Goal: Transaction & Acquisition: Complete application form

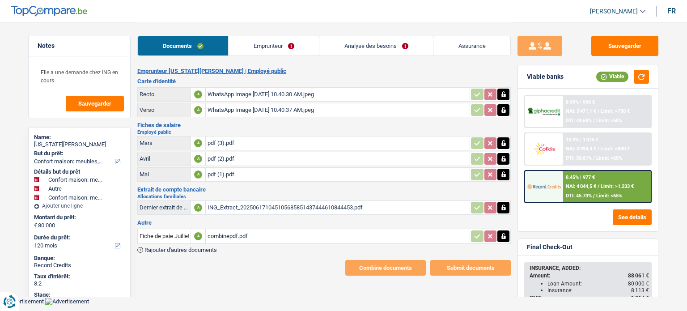
select select "household"
select select "other"
select select "household"
select select "120"
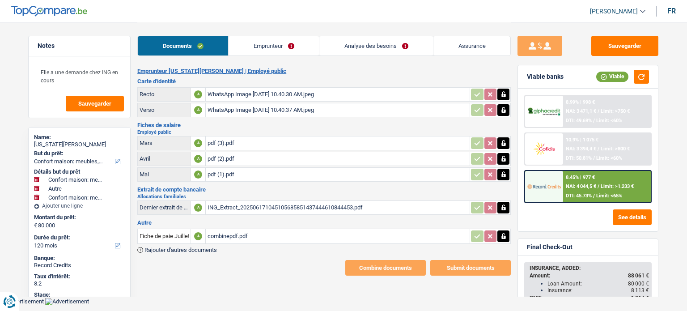
select select "120"
select select "household"
select select "other"
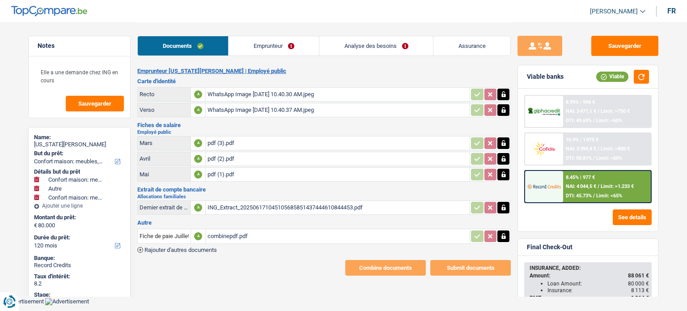
select select "household"
select select "120"
click at [357, 48] on link "Analyse des besoins" at bounding box center [376, 45] width 114 height 19
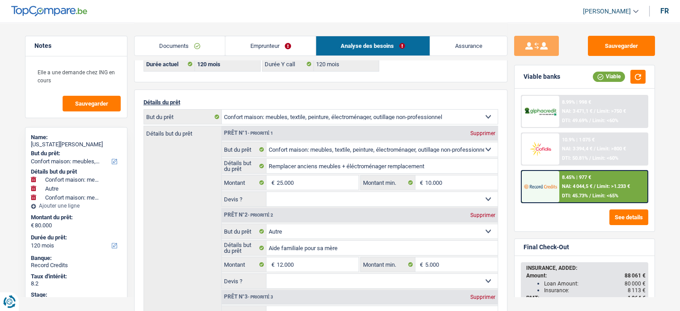
scroll to position [21, 0]
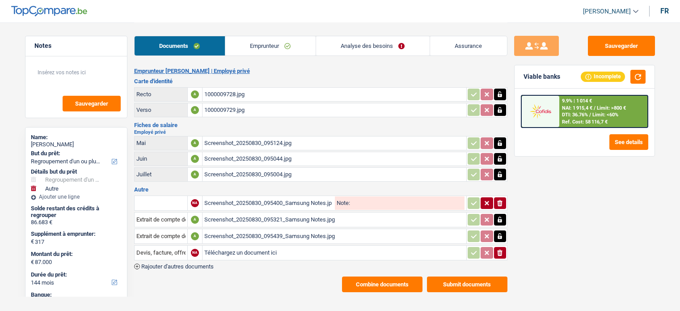
select select "refinancing"
select select "other"
select select "144"
click at [353, 46] on link "Analyse des besoins" at bounding box center [373, 45] width 114 height 19
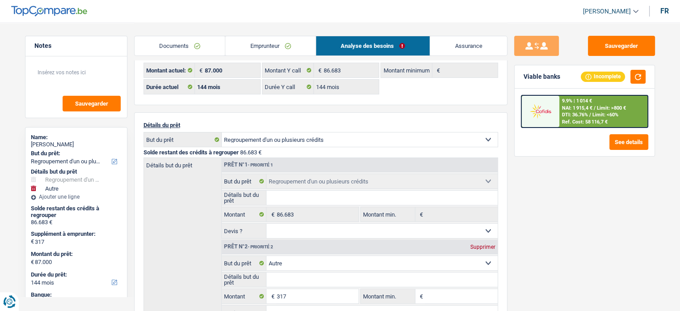
scroll to position [20, 0]
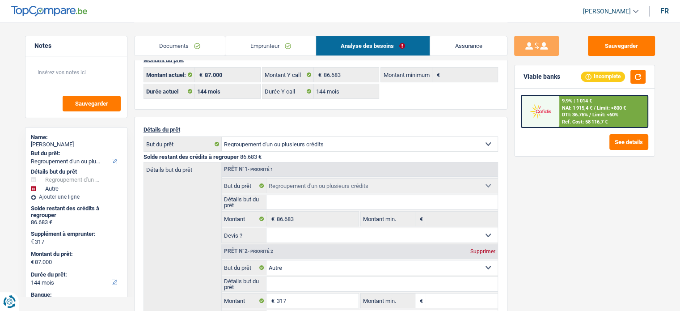
click at [254, 42] on link "Emprunteur" at bounding box center [270, 45] width 90 height 19
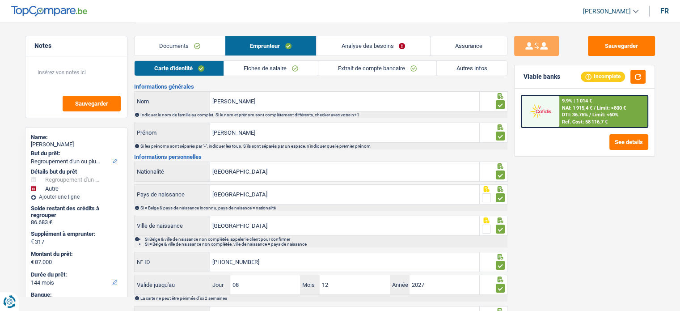
click at [457, 69] on link "Autres infos" at bounding box center [472, 68] width 70 height 15
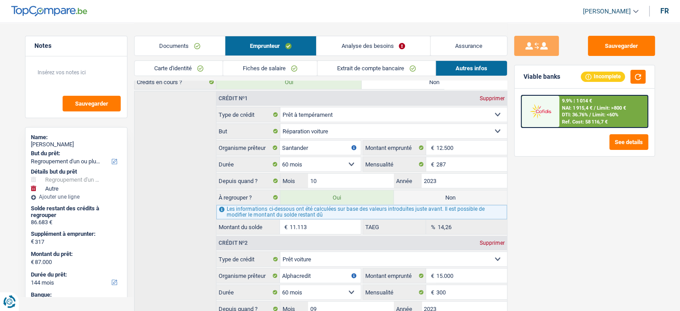
scroll to position [205, 0]
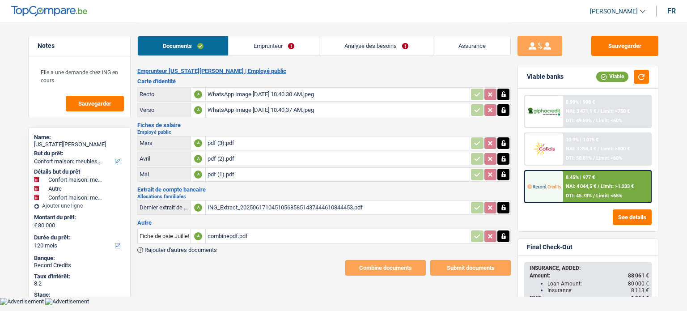
select select "household"
select select "other"
select select "household"
select select "120"
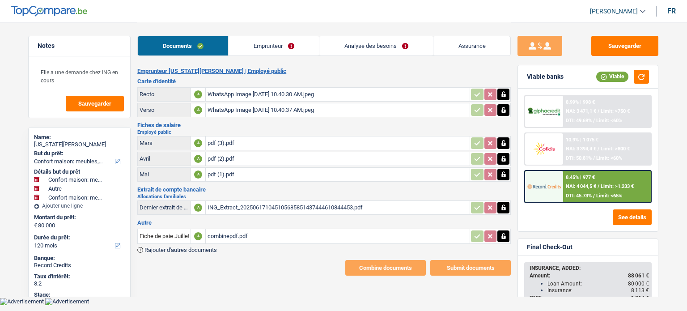
select select "120"
select select "household"
select select "other"
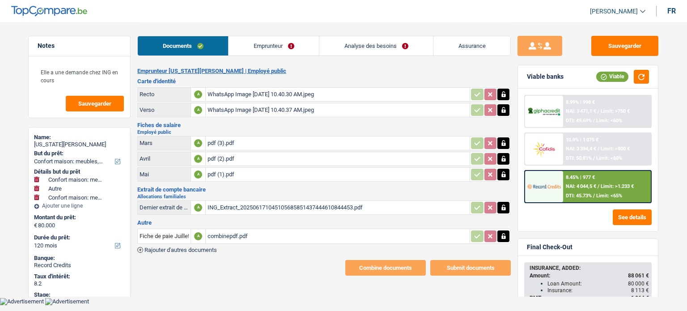
select select "household"
select select "120"
click at [281, 46] on link "Emprunteur" at bounding box center [273, 45] width 90 height 19
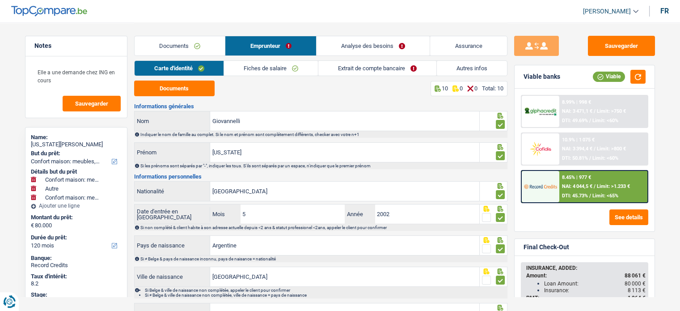
click at [362, 50] on link "Analyse des besoins" at bounding box center [373, 45] width 114 height 19
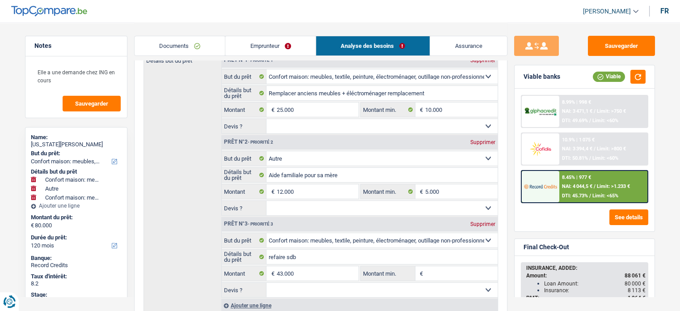
scroll to position [118, 0]
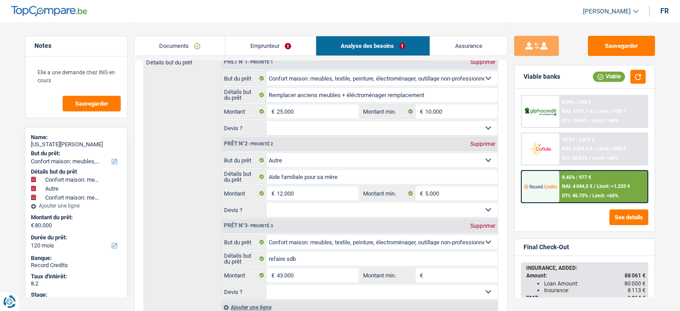
click at [542, 181] on img at bounding box center [540, 186] width 33 height 17
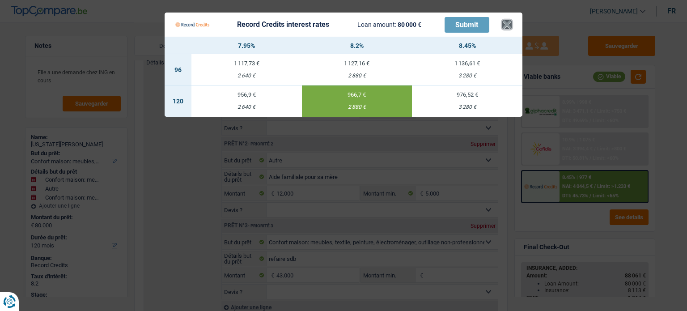
click at [506, 26] on button "×" at bounding box center [506, 24] width 9 height 9
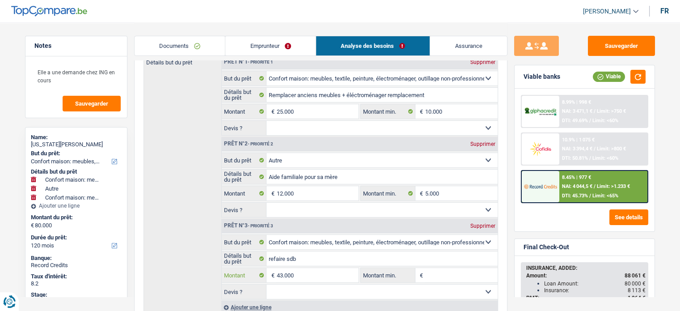
click at [304, 270] on input "43.000" at bounding box center [317, 275] width 82 height 14
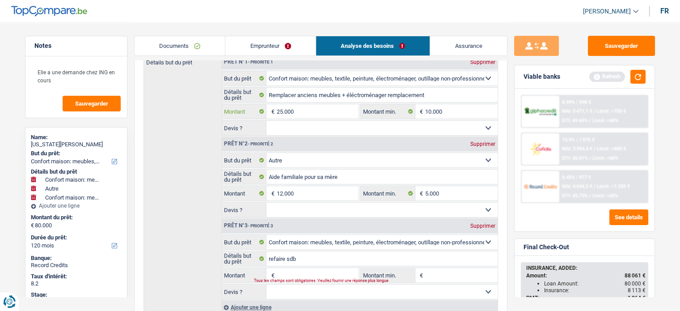
click at [312, 107] on input "25.000" at bounding box center [317, 111] width 82 height 14
type input "37.000"
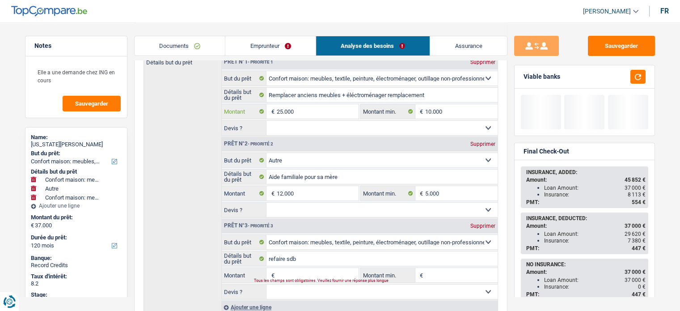
click at [312, 107] on input "25.000" at bounding box center [317, 111] width 82 height 14
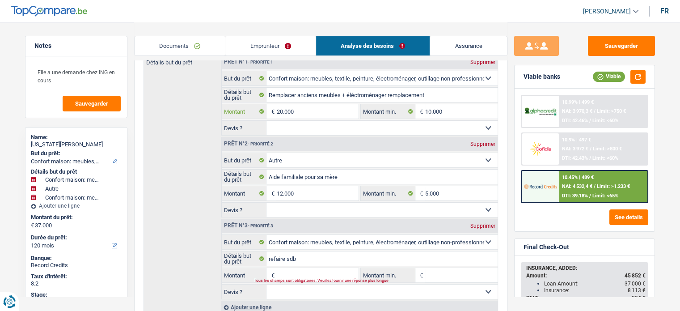
type input "20.000"
type input "32.000"
click at [290, 270] on input "Montant" at bounding box center [317, 275] width 82 height 14
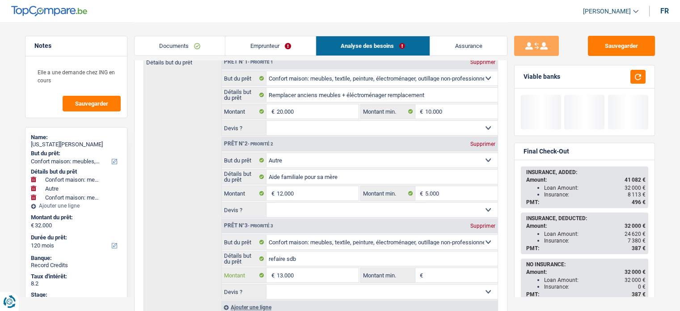
type input "13.000"
type input "45.000"
select select "144"
type input "45.000"
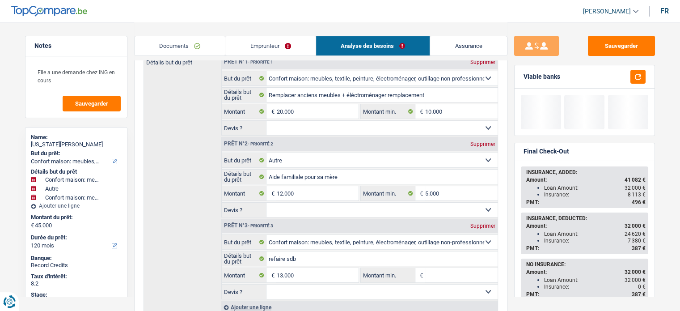
click at [159, 206] on div "Détails but du prêt Prêt n°1 - Priorité 1 Supprimer Confort maison: meubles, te…" at bounding box center [320, 184] width 354 height 259
select select "144"
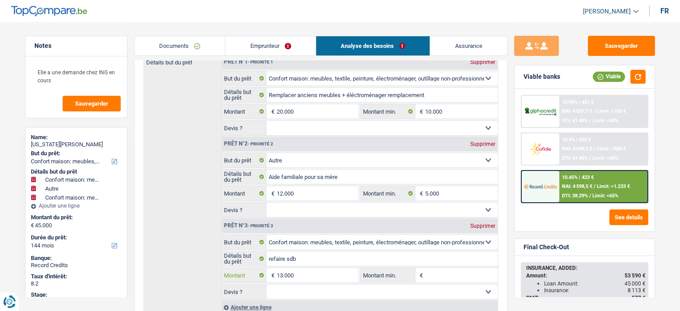
click at [300, 273] on input "13.000" at bounding box center [317, 275] width 82 height 14
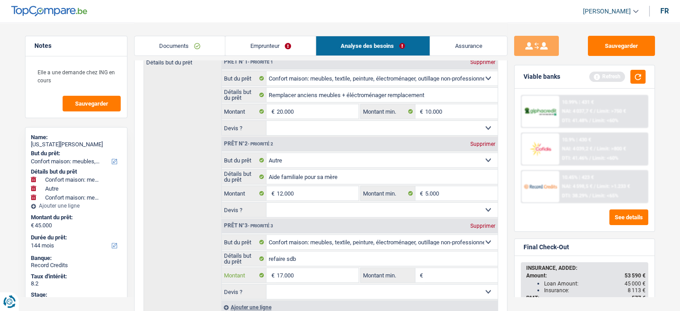
type input "17.000"
type input "49.000"
click at [192, 214] on div "Détails but du prêt Prêt n°1 - Priorité 1 Supprimer Confort maison: meubles, te…" at bounding box center [320, 184] width 354 height 259
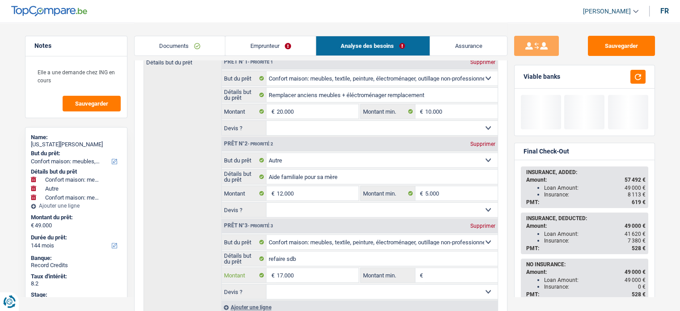
click at [291, 269] on input "17.000" at bounding box center [317, 275] width 82 height 14
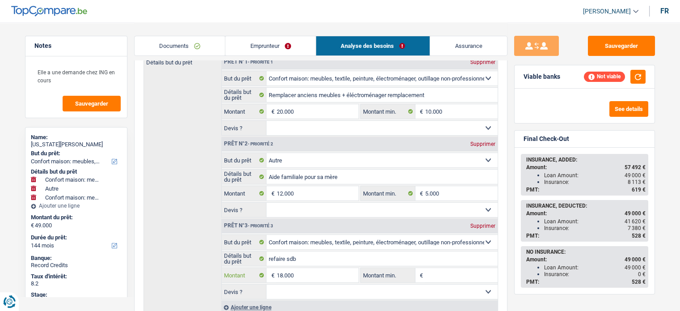
type input "18.000"
type input "50.000"
click at [198, 217] on div "Détails but du prêt Prêt n°1 - Priorité 1 Supprimer Confort maison: meubles, te…" at bounding box center [320, 184] width 354 height 259
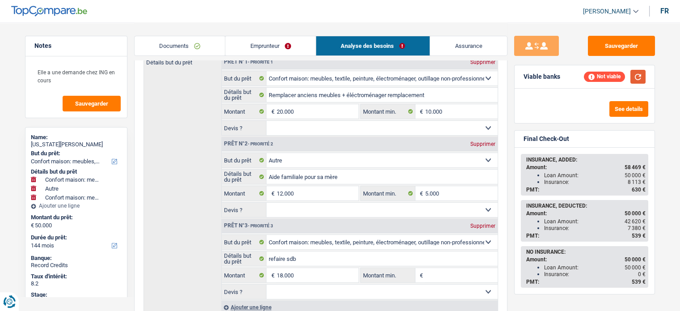
click at [638, 80] on button "button" at bounding box center [637, 77] width 15 height 14
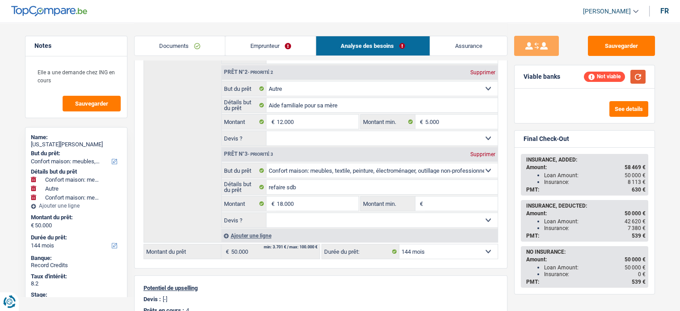
scroll to position [194, 0]
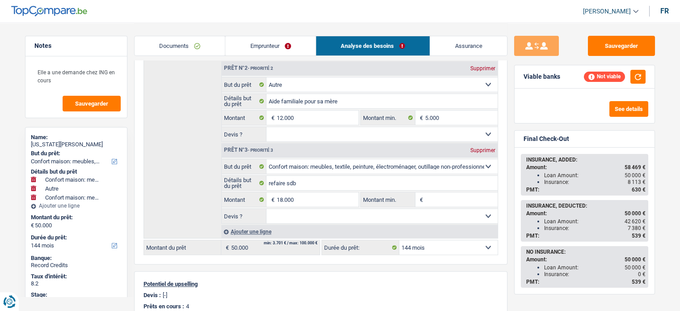
click at [417, 240] on select "12 mois 18 mois 24 mois 30 mois 36 mois 42 mois 48 mois 60 mois 72 mois 84 mois…" at bounding box center [448, 247] width 98 height 14
select select "84"
click at [399, 240] on select "12 mois 18 mois 24 mois 30 mois 36 mois 42 mois 48 mois 60 mois 72 mois 84 mois…" at bounding box center [448, 247] width 98 height 14
select select "84"
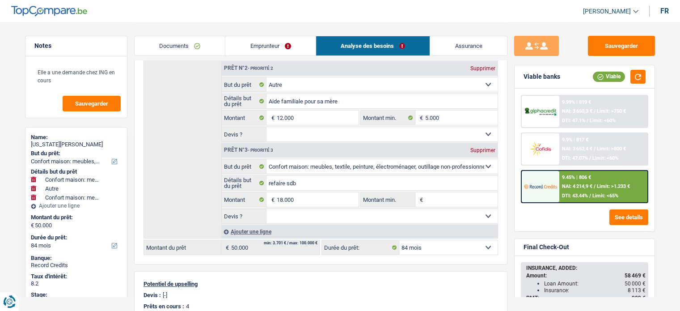
click at [574, 180] on div "9.45% | 806 € NAI: 4 214,9 € / Limit: >1.233 € DTI: 43.44% / Limit: <65%" at bounding box center [603, 186] width 88 height 31
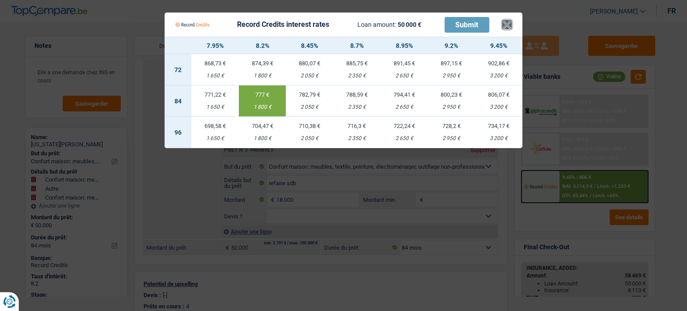
click at [503, 22] on button "×" at bounding box center [506, 24] width 9 height 9
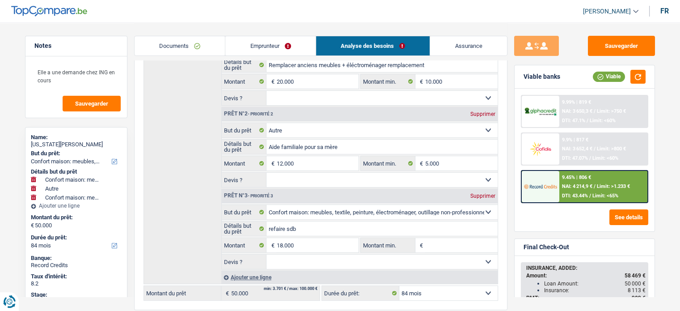
scroll to position [150, 0]
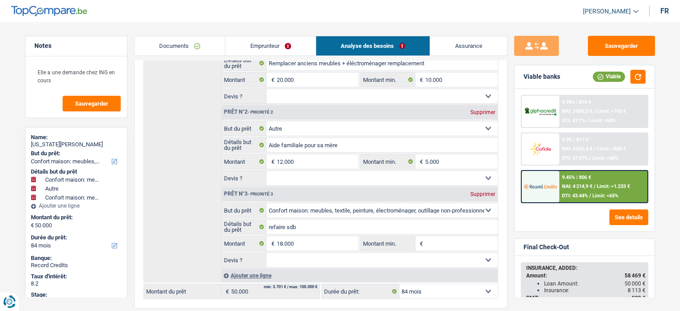
click at [244, 46] on link "Emprunteur" at bounding box center [270, 45] width 90 height 19
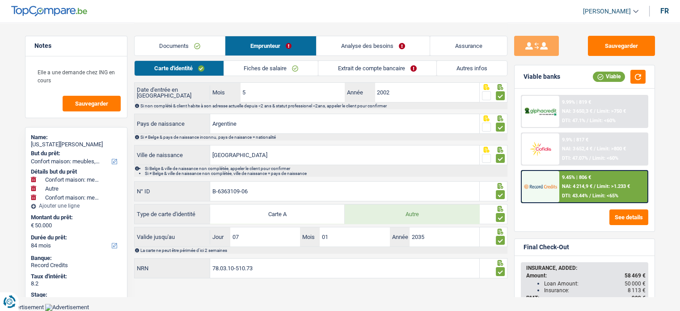
scroll to position [119, 0]
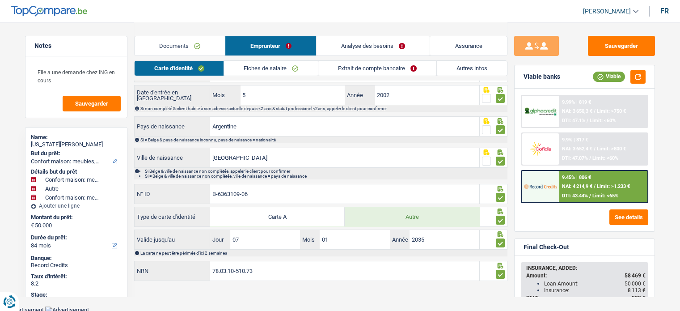
click at [281, 69] on link "Fiches de salaire" at bounding box center [271, 68] width 94 height 15
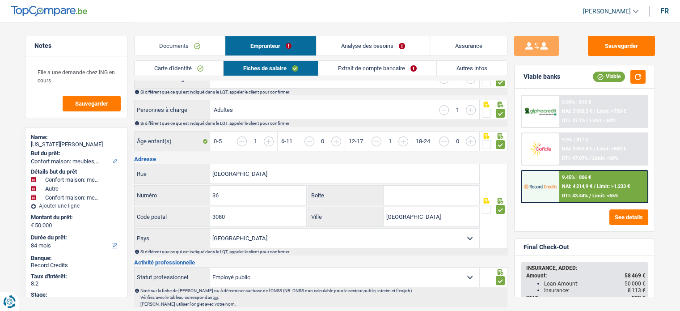
scroll to position [164, 0]
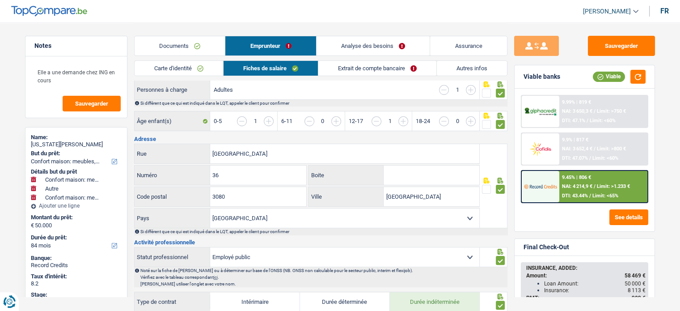
click at [671, 128] on input "button" at bounding box center [638, 125] width 345 height 19
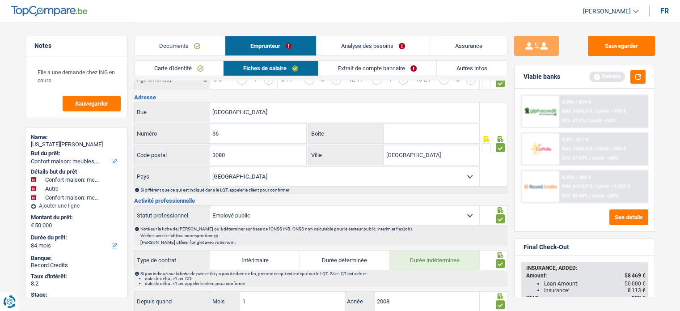
scroll to position [218, 0]
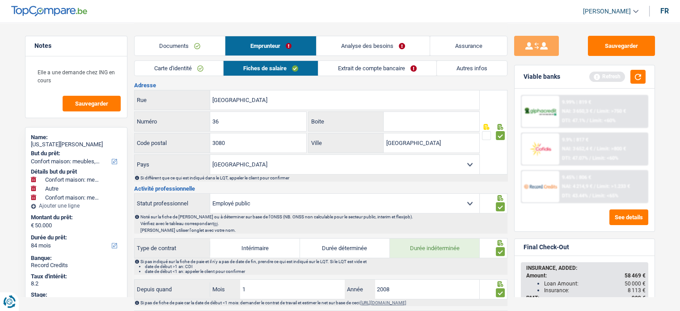
click at [652, 188] on div "9.99% | 819 € NAI: 3 650,3 € / Limit: >750 € DTI: 47.1% / Limit: <60% 9.9% | 81…" at bounding box center [584, 160] width 140 height 143
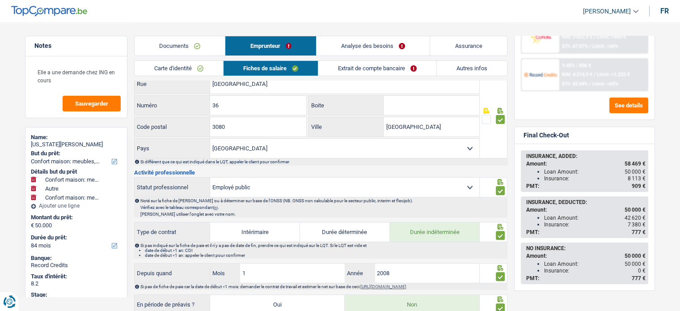
scroll to position [236, 0]
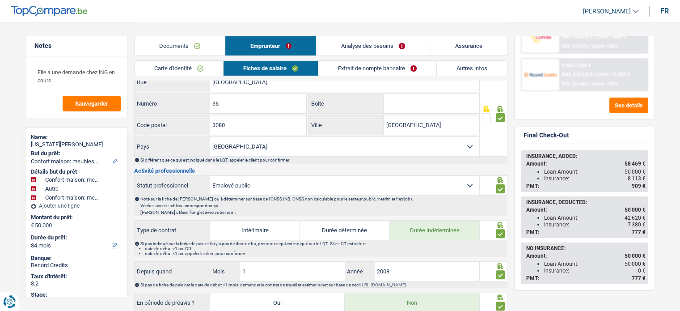
click at [391, 42] on link "Analyse des besoins" at bounding box center [373, 45] width 114 height 19
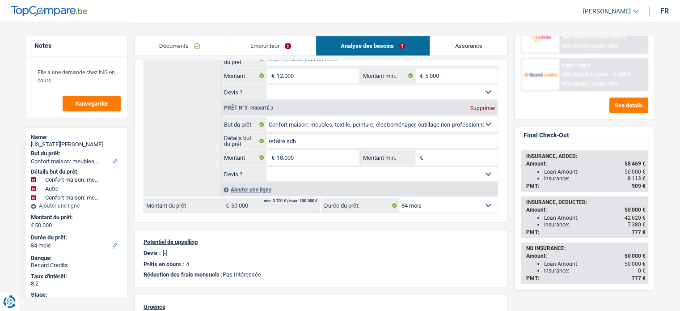
click at [282, 49] on link "Emprunteur" at bounding box center [270, 45] width 90 height 19
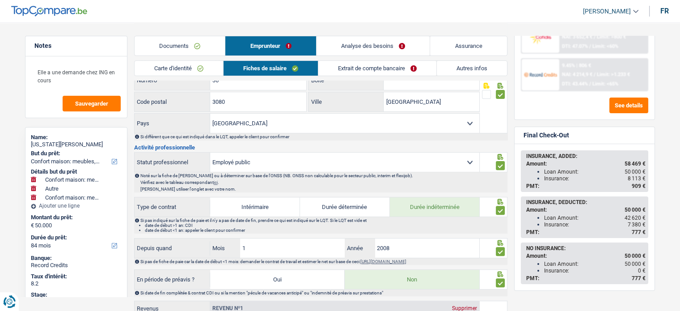
scroll to position [232, 0]
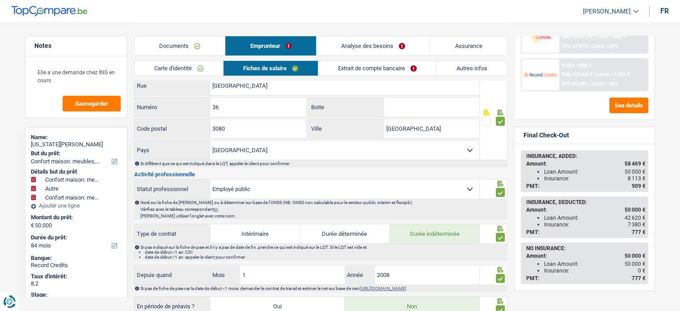
click at [251, 66] on link "Fiches de salaire" at bounding box center [270, 68] width 94 height 15
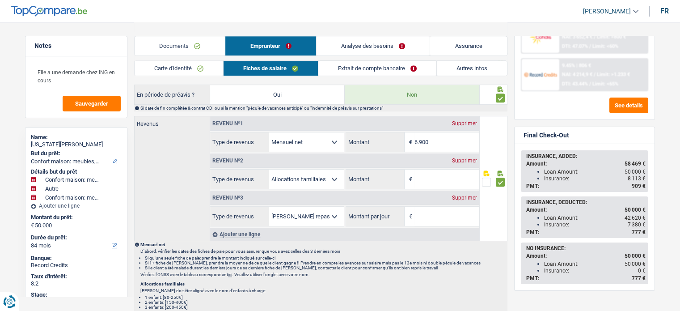
scroll to position [423, 0]
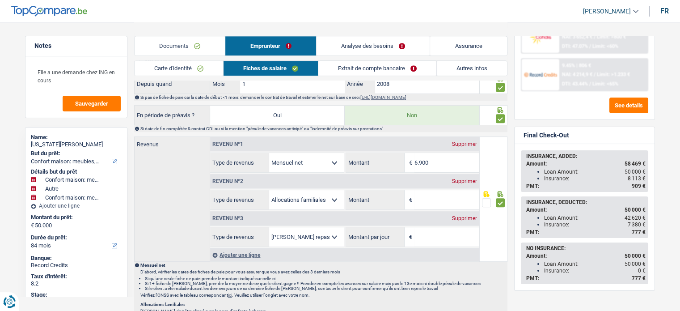
click at [382, 42] on link "Analyse des besoins" at bounding box center [373, 45] width 114 height 19
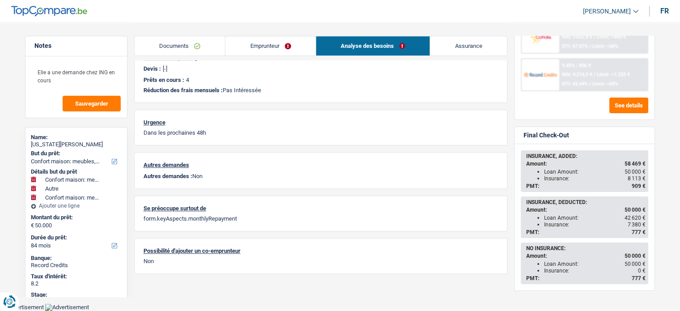
scroll to position [416, 0]
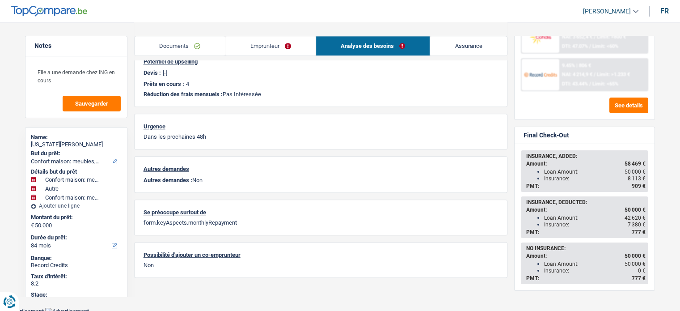
click at [264, 46] on link "Emprunteur" at bounding box center [270, 45] width 90 height 19
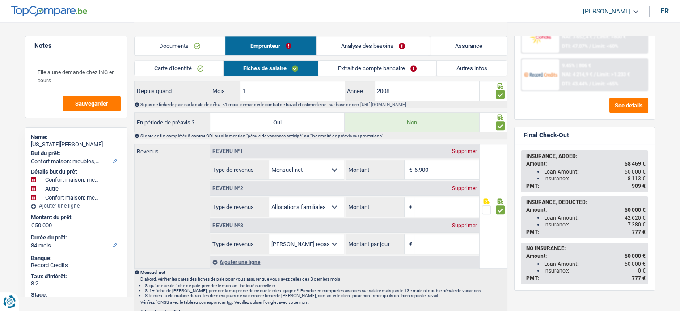
click at [359, 46] on link "Analyse des besoins" at bounding box center [373, 45] width 114 height 19
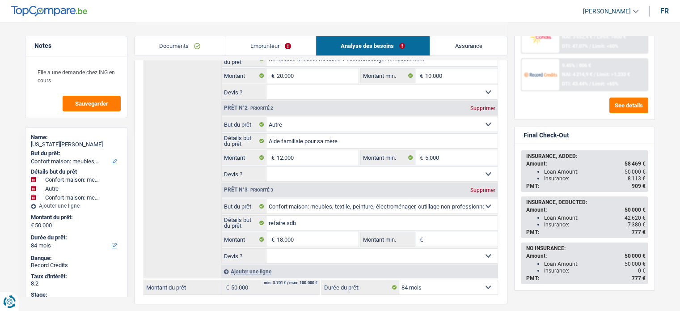
scroll to position [148, 0]
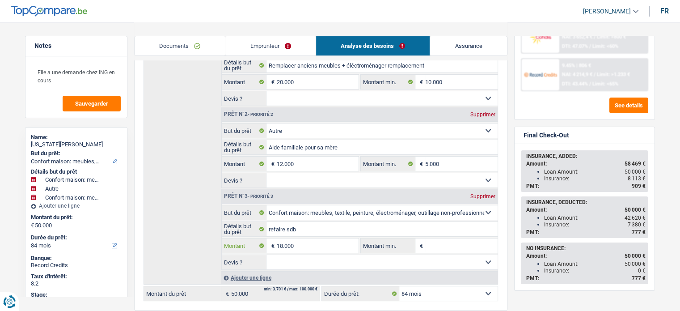
click at [297, 241] on input "18.000" at bounding box center [317, 245] width 82 height 14
type input "45.000"
type input "77.000"
select select "144"
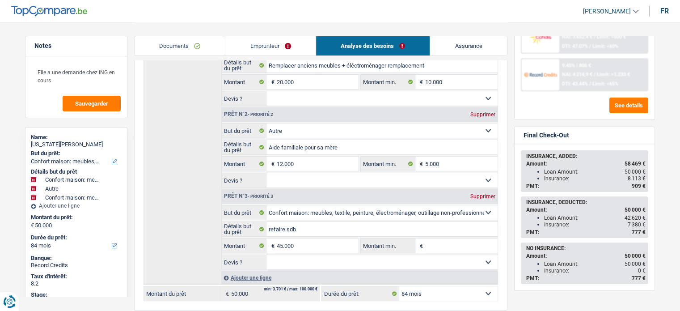
type input "77.000"
select select "144"
type input "77.000"
select select "144"
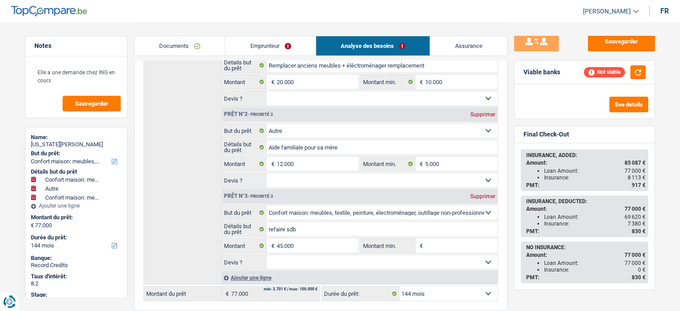
scroll to position [5, 0]
click at [297, 241] on input "45.000" at bounding box center [317, 245] width 82 height 14
type input "48.000"
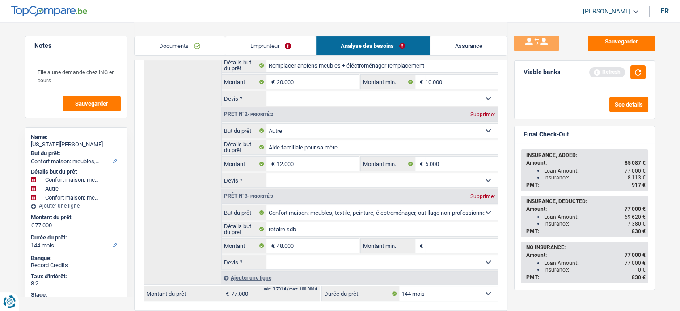
type input "80.000"
click at [638, 72] on button "button" at bounding box center [637, 72] width 15 height 14
click at [318, 244] on input "48.000" at bounding box center [317, 245] width 82 height 14
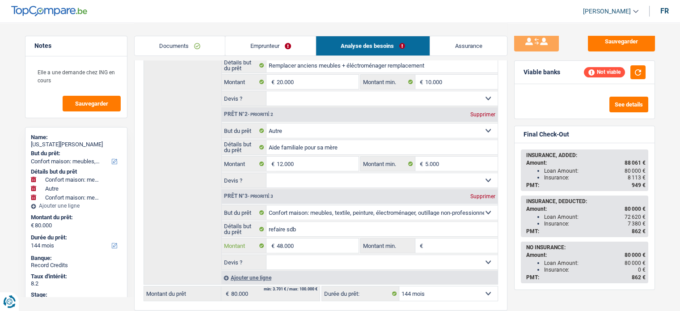
click at [318, 244] on input "48.000" at bounding box center [317, 245] width 82 height 14
click at [436, 295] on select "12 mois 18 mois 24 mois 30 mois 36 mois 42 mois 48 mois 60 mois 72 mois 84 mois…" at bounding box center [448, 293] width 98 height 14
select select "120"
click at [399, 286] on select "12 mois 18 mois 24 mois 30 mois 36 mois 42 mois 48 mois 60 mois 72 mois 84 mois…" at bounding box center [448, 293] width 98 height 14
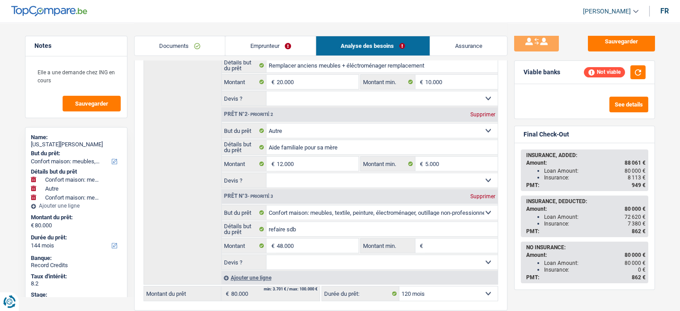
select select "120"
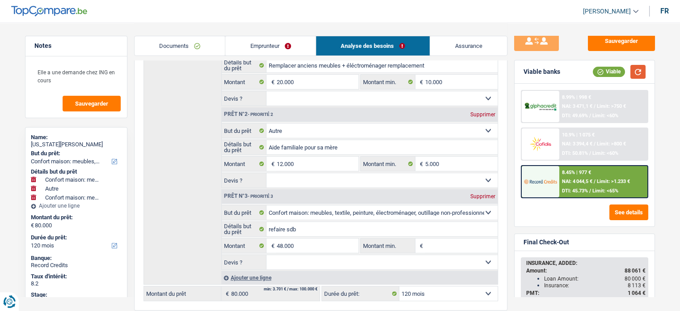
click at [640, 75] on button "button" at bounding box center [637, 72] width 15 height 14
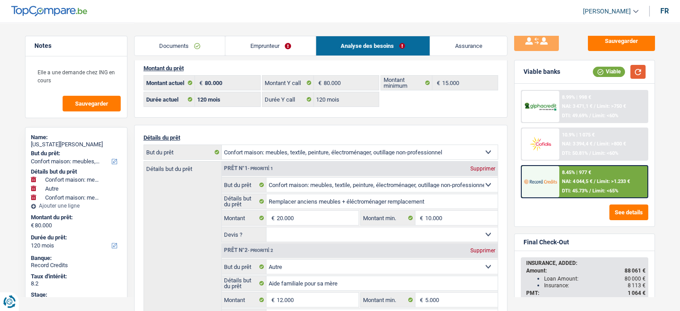
scroll to position [0, 0]
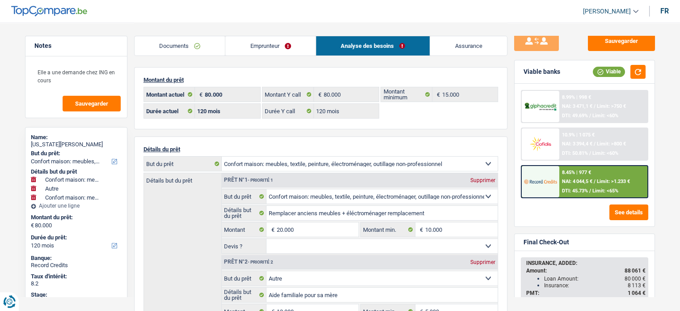
click at [268, 47] on link "Emprunteur" at bounding box center [270, 45] width 90 height 19
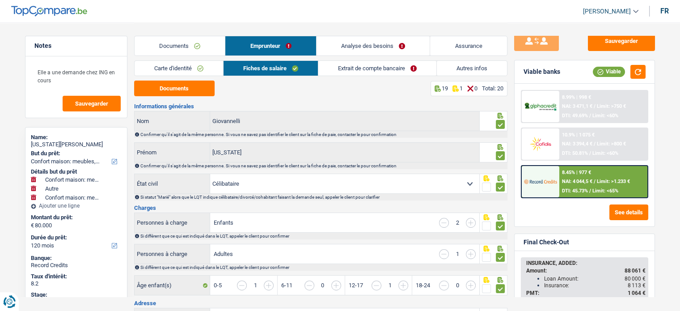
click at [452, 69] on link "Autres infos" at bounding box center [472, 68] width 70 height 15
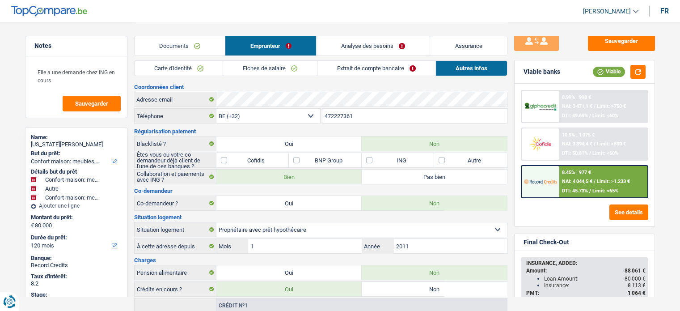
click at [353, 117] on input "472227361" at bounding box center [414, 116] width 185 height 14
click at [48, 144] on div "virginia Giovannelli" at bounding box center [76, 144] width 91 height 7
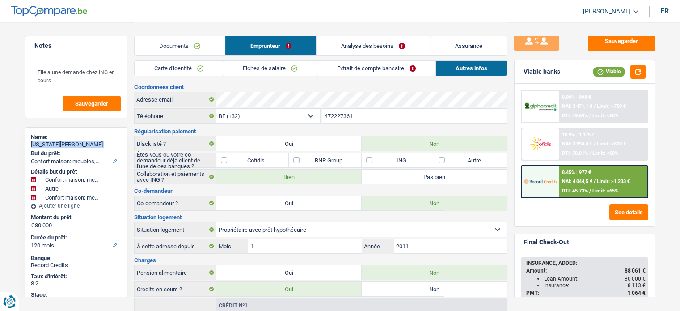
click at [48, 144] on div "virginia Giovannelli" at bounding box center [76, 144] width 91 height 7
copy div "virginia Giovannelli"
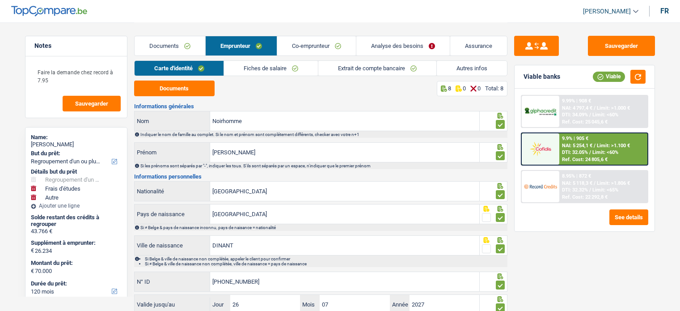
select select "refinancing"
select select "study"
select select "other"
select select "120"
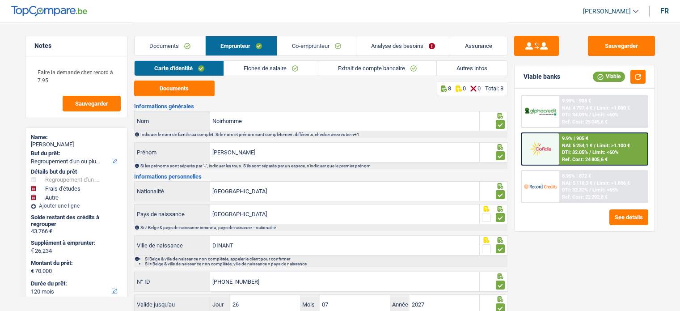
select select "32"
select select "ownerWithMortgage"
select select "mortgage"
select select "144"
select select "mortgage"
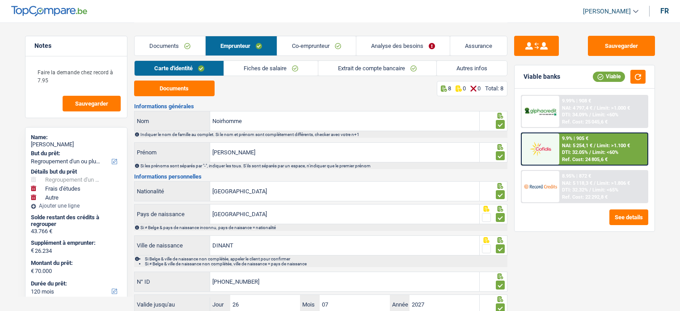
select select "180"
select select "carLoan"
select select "60"
select select "personalLoan"
select select "education"
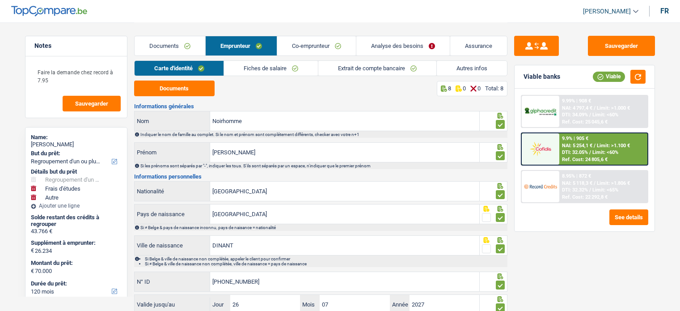
select select "120"
click at [453, 68] on link "Autres infos" at bounding box center [472, 68] width 70 height 15
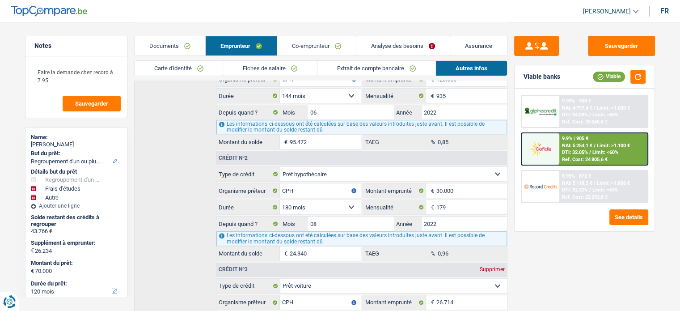
scroll to position [314, 0]
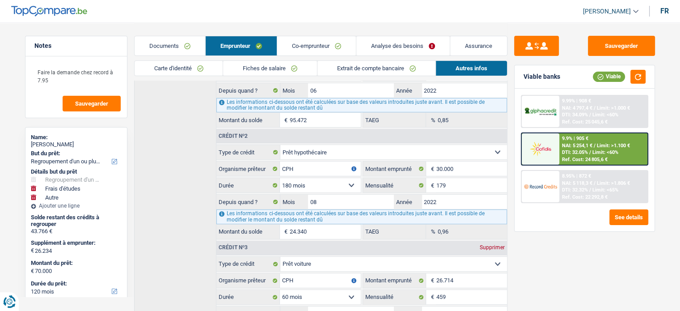
click at [339, 105] on div "Les informations ci-dessous ont été calculées sur base des valeurs introduites …" at bounding box center [361, 105] width 290 height 14
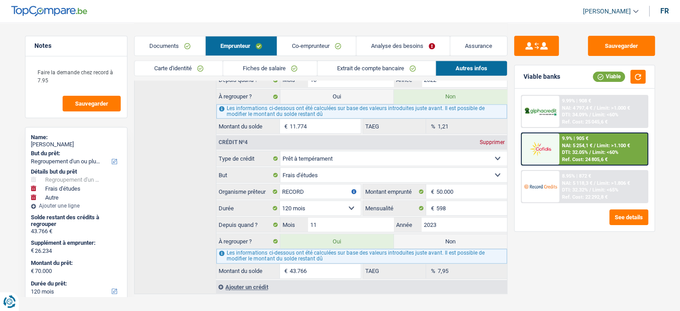
scroll to position [553, 0]
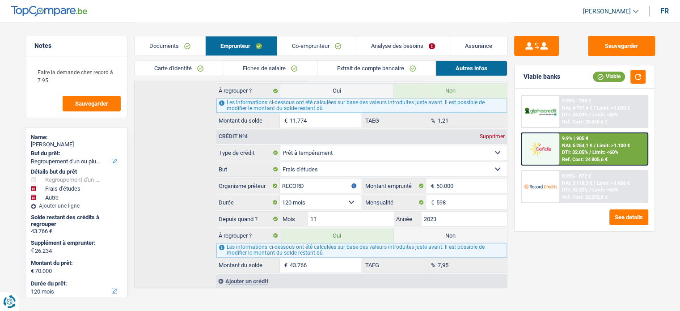
click at [510, 174] on div "Sauvegarder Viable banks Viable 9.99% | 908 € NAI: 4 797,4 € / Limit: >1.000 € …" at bounding box center [584, 166] width 154 height 261
click at [131, 259] on div "Notes Faire la demande chez record à 7.95 Sauvegarder Name: Dominique Noirhomme…" at bounding box center [76, 166] width 116 height 261
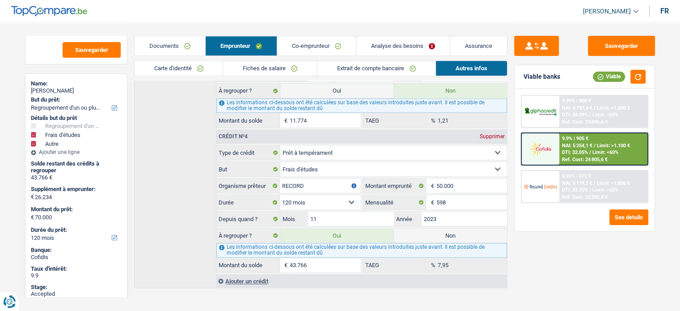
scroll to position [72, 0]
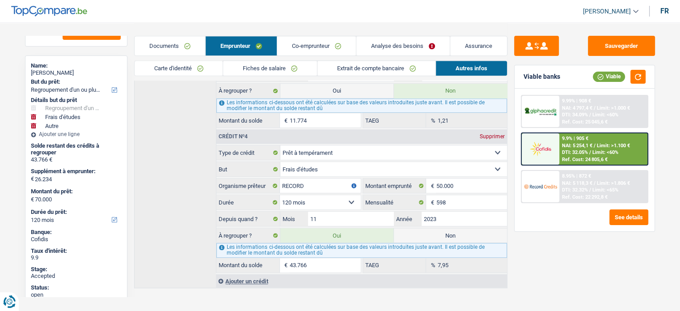
click at [391, 45] on link "Analyse des besoins" at bounding box center [402, 45] width 93 height 19
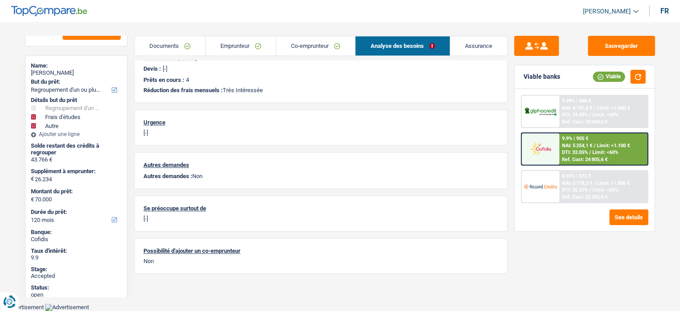
scroll to position [425, 0]
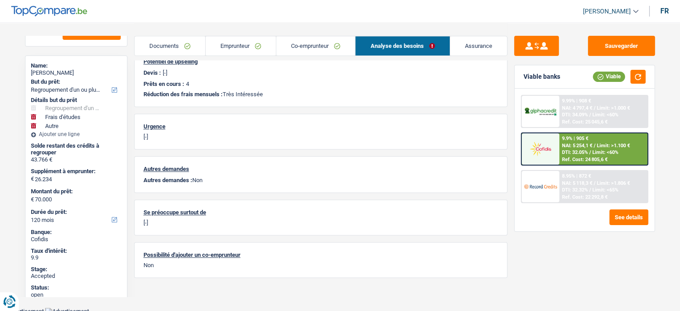
click at [473, 46] on link "Assurance" at bounding box center [478, 45] width 57 height 19
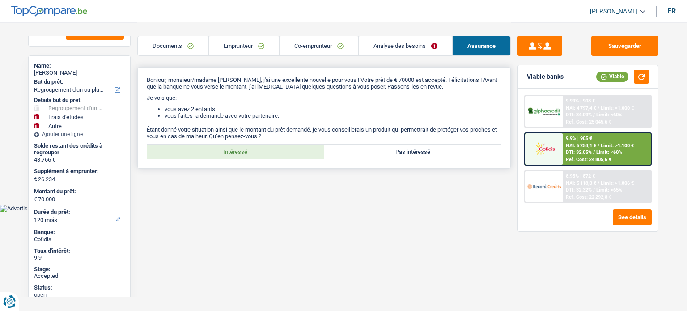
click at [262, 154] on label "Intéressé" at bounding box center [235, 151] width 177 height 14
click at [262, 154] on input "Intéressé" at bounding box center [235, 151] width 177 height 14
radio input "true"
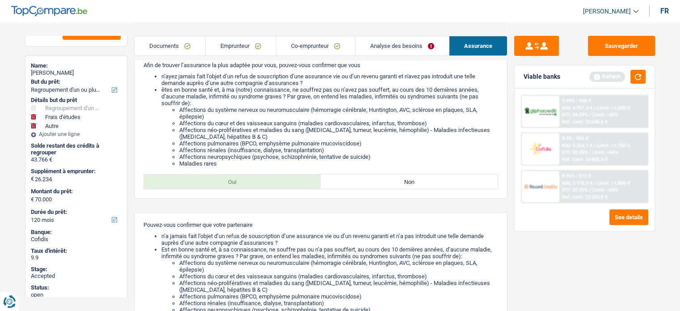
scroll to position [142, 0]
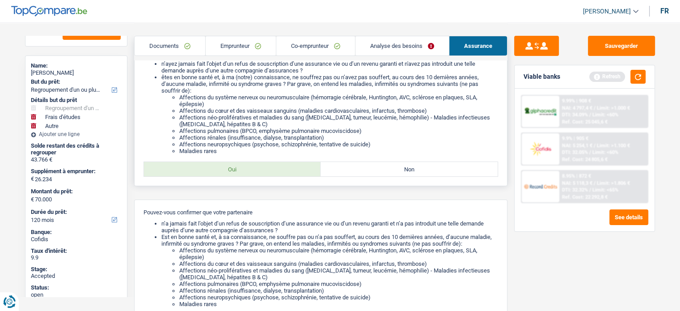
click at [273, 173] on label "Oui" at bounding box center [232, 169] width 177 height 14
click at [273, 173] on input "Oui" at bounding box center [232, 169] width 177 height 14
radio input "true"
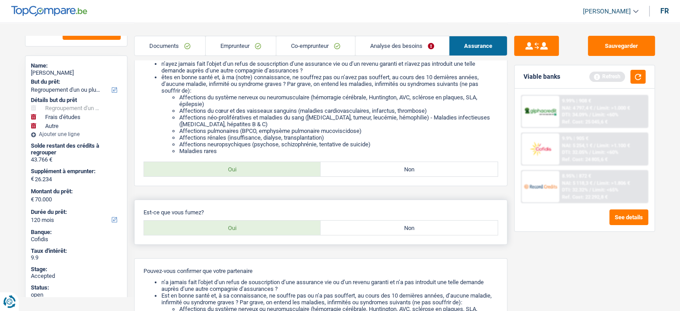
click at [371, 232] on label "Non" at bounding box center [408, 227] width 177 height 14
click at [371, 232] on input "Non" at bounding box center [408, 227] width 177 height 14
radio input "true"
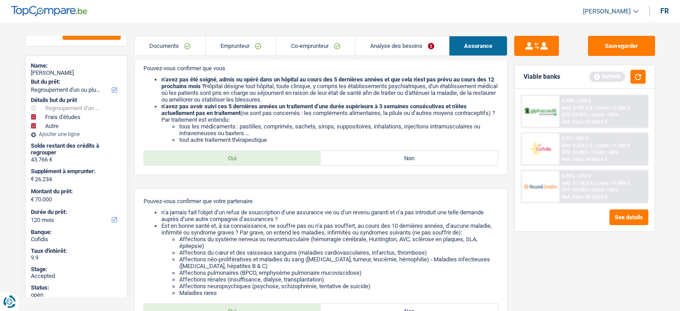
scroll to position [364, 0]
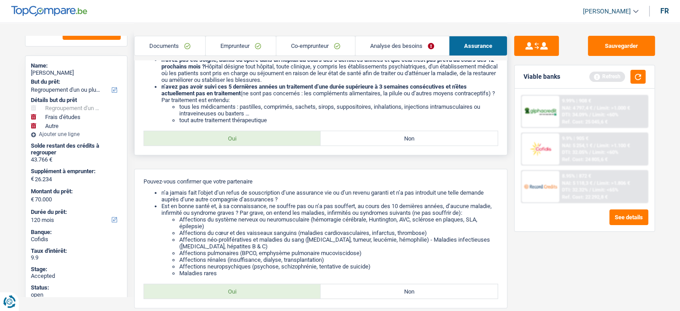
click at [282, 141] on label "Oui" at bounding box center [232, 138] width 177 height 14
click at [282, 141] on input "Oui" at bounding box center [232, 138] width 177 height 14
radio input "true"
click at [278, 293] on label "Oui" at bounding box center [232, 291] width 177 height 14
click at [278, 293] on input "Oui" at bounding box center [232, 291] width 177 height 14
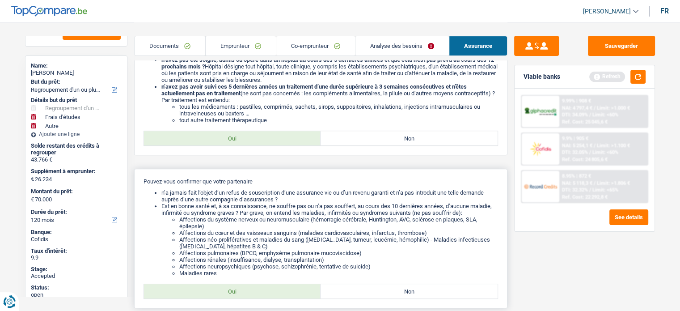
radio input "true"
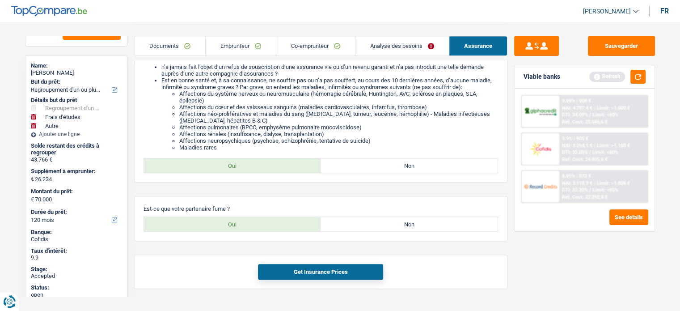
scroll to position [501, 0]
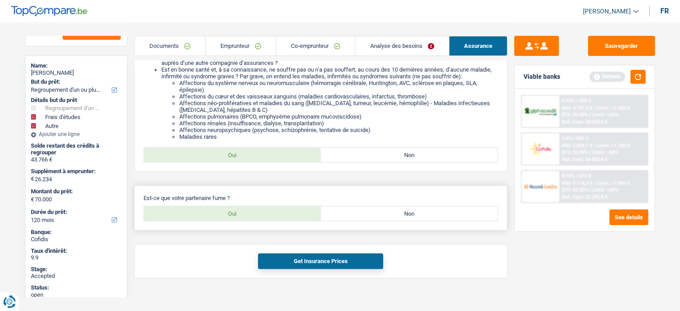
click at [417, 216] on label "Non" at bounding box center [408, 213] width 177 height 14
click at [417, 216] on input "Non" at bounding box center [408, 213] width 177 height 14
radio input "true"
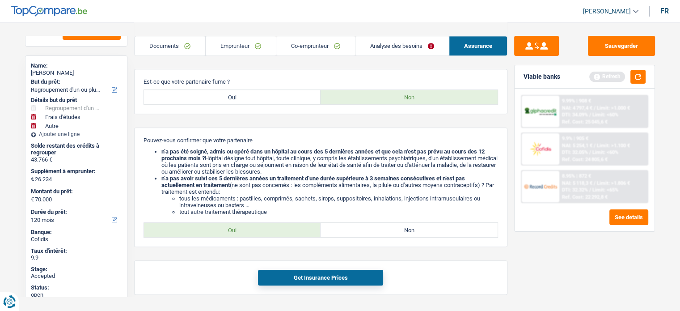
scroll to position [619, 0]
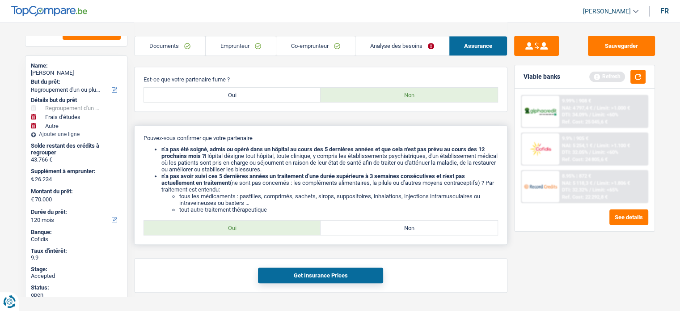
click at [274, 228] on label "Oui" at bounding box center [232, 227] width 177 height 14
click at [274, 228] on input "Oui" at bounding box center [232, 227] width 177 height 14
radio input "true"
click at [315, 277] on button "Get Insurance Prices" at bounding box center [320, 275] width 125 height 16
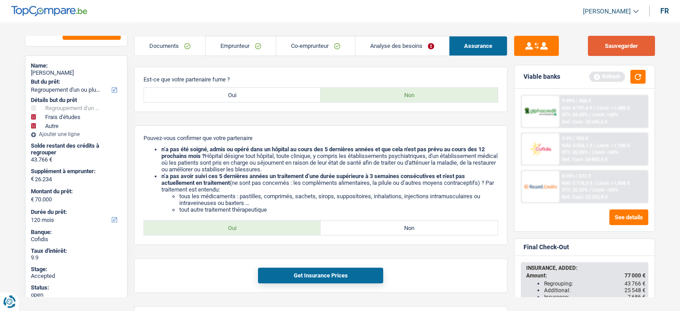
click at [607, 47] on button "Sauvegarder" at bounding box center [621, 46] width 67 height 20
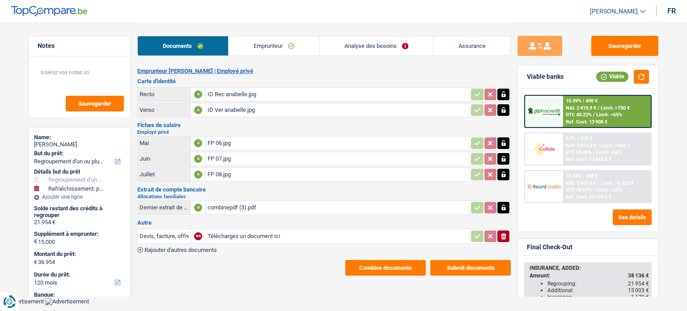
select select "refinancing"
select select "houseOrGarden"
select select "120"
click at [255, 44] on link "Emprunteur" at bounding box center [273, 45] width 90 height 19
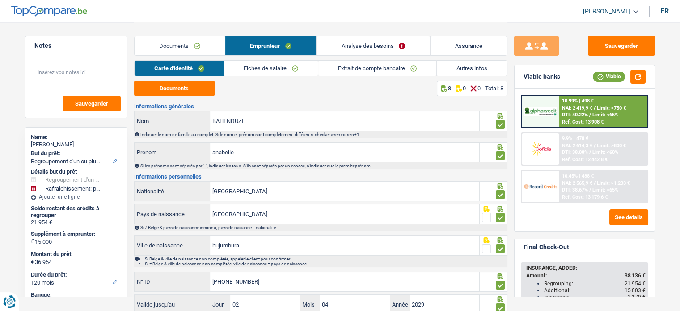
click at [386, 42] on link "Analyse des besoins" at bounding box center [372, 45] width 113 height 19
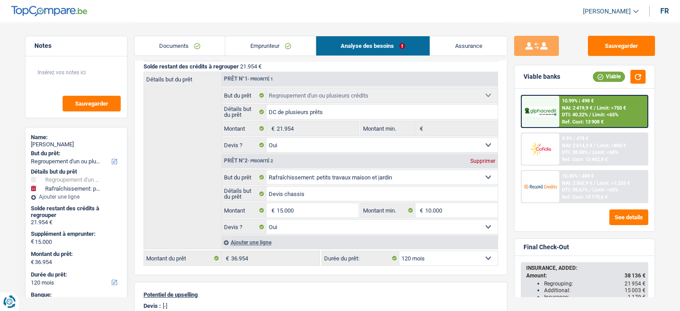
scroll to position [114, 0]
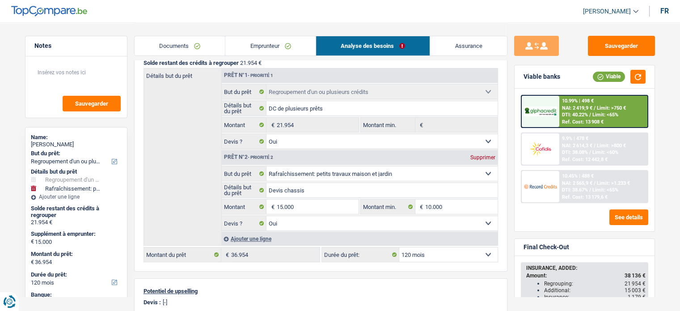
click at [130, 240] on div "Notes Sauvegarder Name: anabelle BAHENDUZI But du prêt: Confort maison: meubles…" at bounding box center [76, 166] width 116 height 261
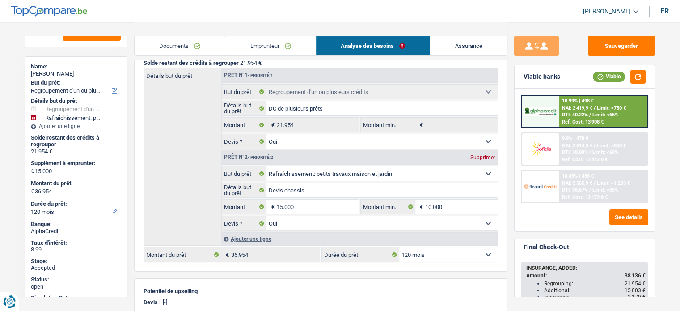
scroll to position [72, 0]
click at [540, 113] on img at bounding box center [540, 111] width 33 height 10
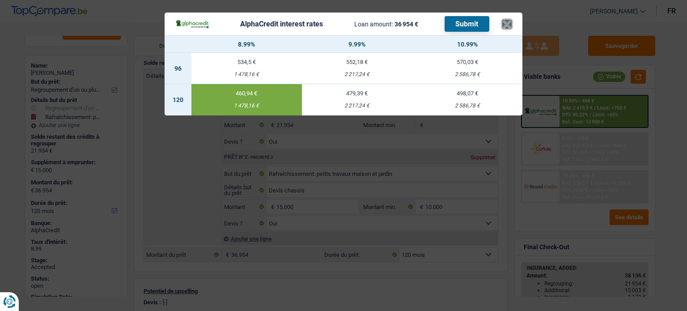
click at [502, 24] on button "×" at bounding box center [506, 24] width 9 height 9
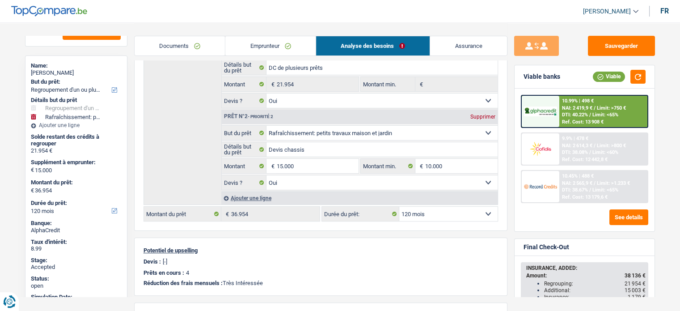
scroll to position [162, 0]
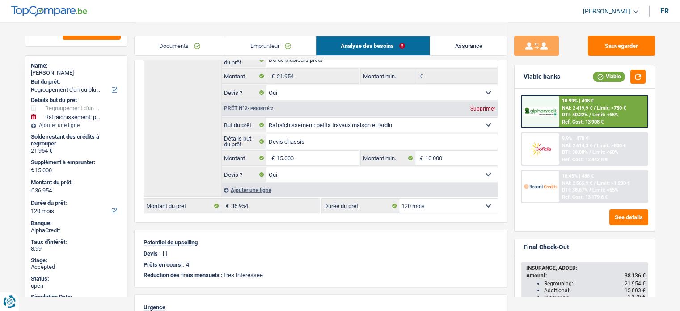
click at [653, 210] on div "10.99% | 498 € NAI: 2 419,9 € / Limit: >750 € DTI: 40.22% / Limit: <65% Ref. Co…" at bounding box center [584, 160] width 140 height 143
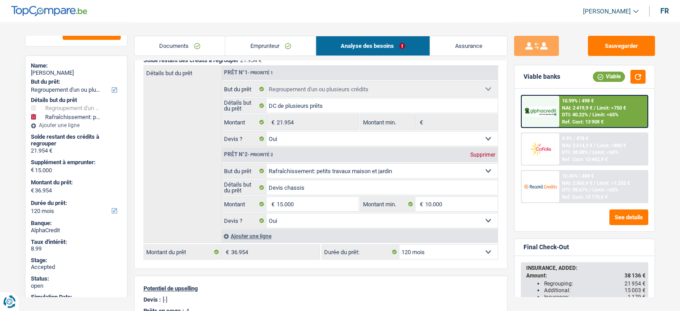
scroll to position [109, 0]
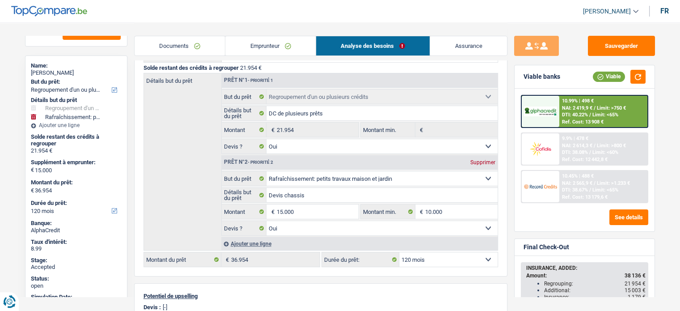
click at [476, 46] on link "Assurance" at bounding box center [468, 45] width 77 height 19
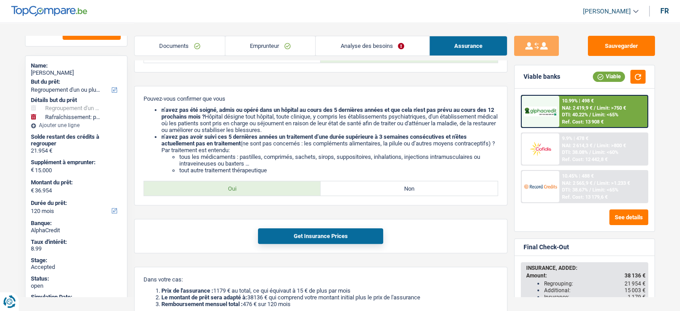
scroll to position [352, 0]
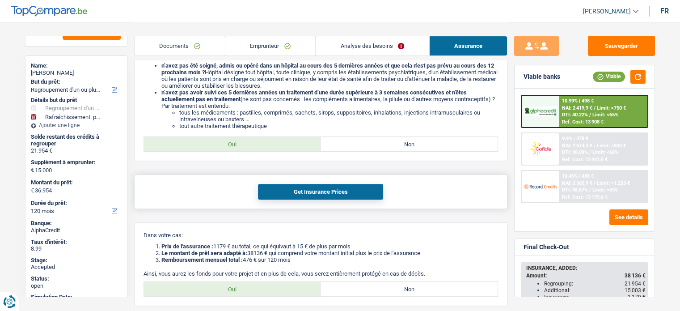
click at [350, 191] on button "Get Insurance Prices" at bounding box center [320, 192] width 125 height 16
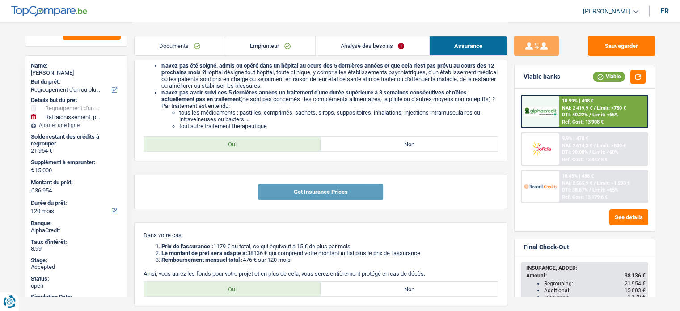
click at [654, 198] on div "10.99% | 498 € NAI: 2 419,9 € / Limit: >750 € DTI: 40.22% / Limit: <65% Ref. Co…" at bounding box center [584, 160] width 140 height 143
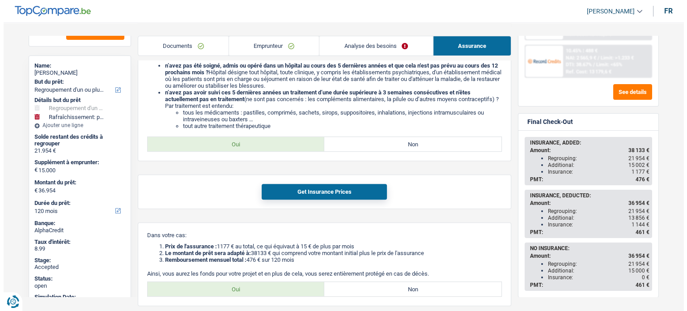
scroll to position [132, 0]
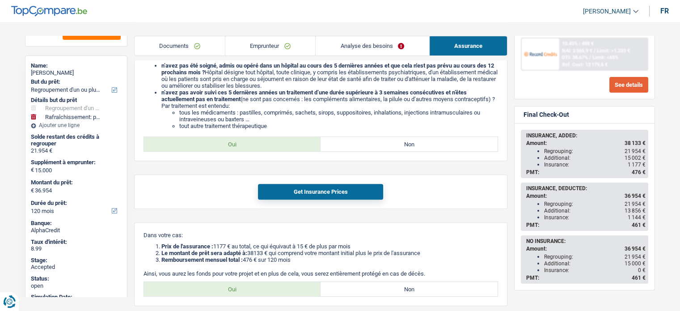
click at [623, 77] on button "See details" at bounding box center [628, 85] width 39 height 16
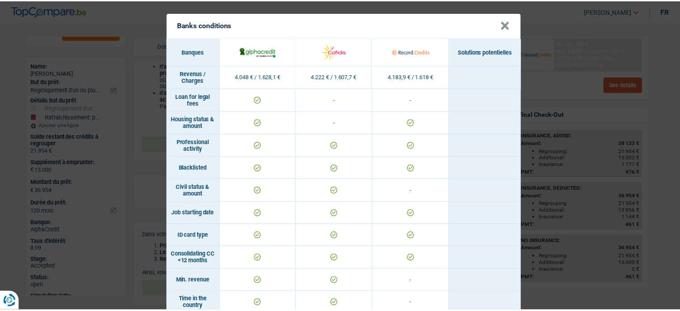
scroll to position [0, 0]
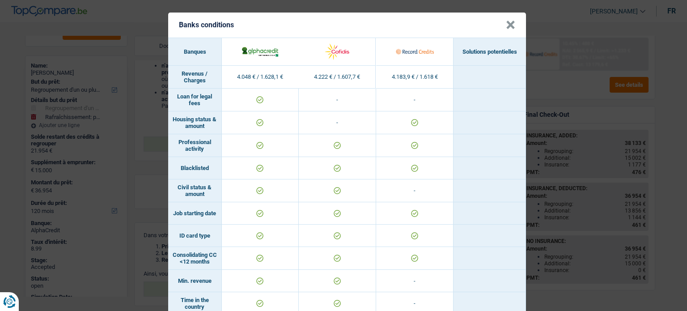
click at [520, 23] on header "Banks conditions ×" at bounding box center [347, 25] width 358 height 25
click at [510, 23] on button "×" at bounding box center [510, 25] width 9 height 9
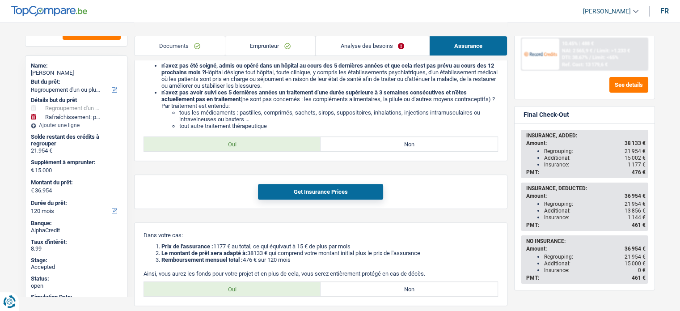
click at [657, 74] on div "Sauvegarder Viable banks Refresh 10.99% | 498 € NAI: 2 419,9 € / Limit: >750 € …" at bounding box center [584, 166] width 154 height 261
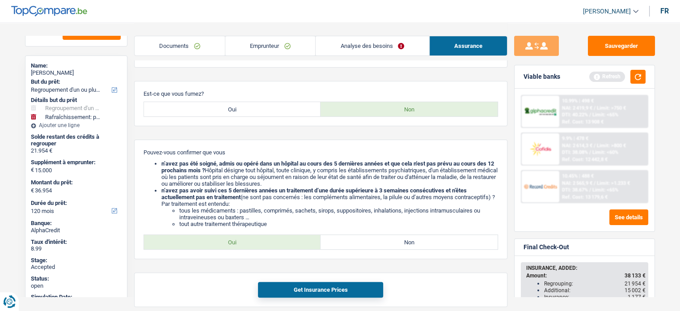
scroll to position [191, 0]
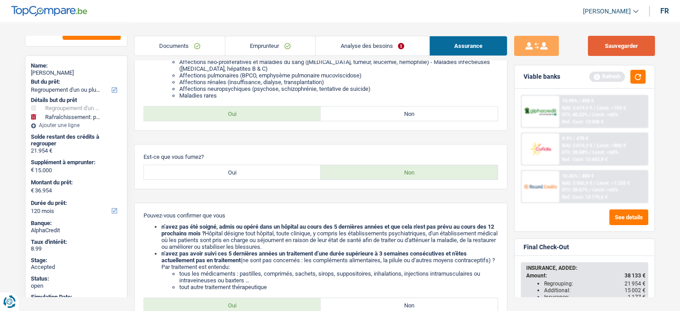
click at [613, 41] on button "Sauvegarder" at bounding box center [621, 46] width 67 height 20
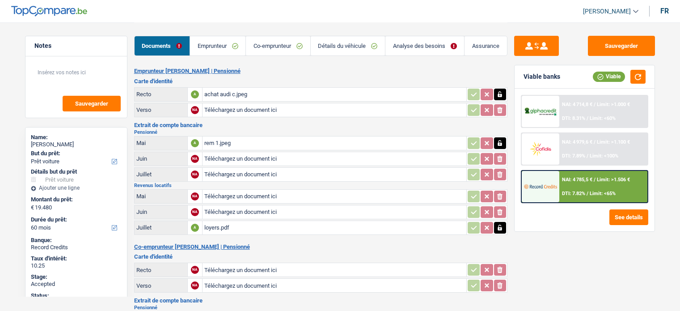
select select "car"
select select "60"
click at [353, 42] on link "Détails du véhicule" at bounding box center [348, 45] width 74 height 19
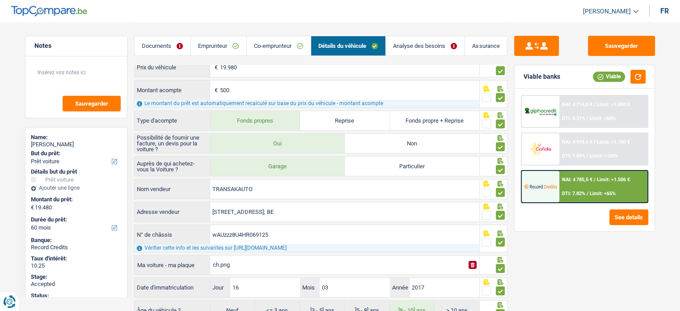
scroll to position [80, 0]
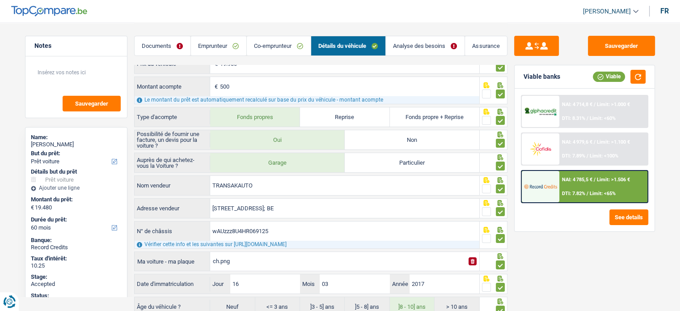
click at [21, 190] on div "Notes Sauvegarder Name: [PERSON_NAME] But du prêt: Confort maison: meubles, tex…" at bounding box center [76, 166] width 116 height 261
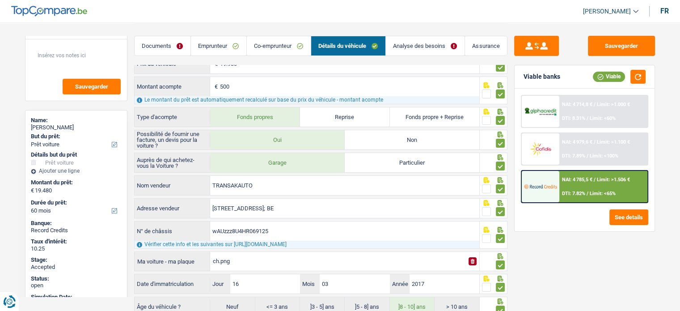
scroll to position [18, 0]
click at [220, 44] on link "Emprunteur" at bounding box center [218, 45] width 55 height 19
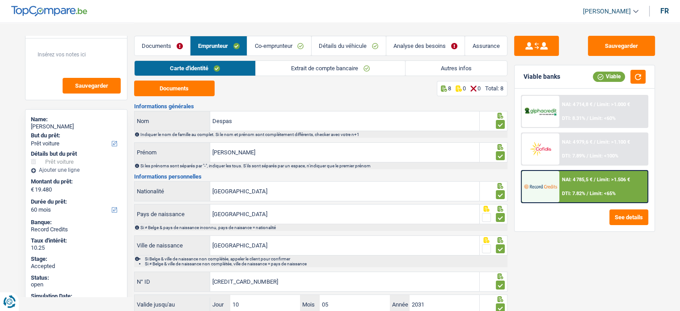
scroll to position [0, 0]
